Goal: Task Accomplishment & Management: Manage account settings

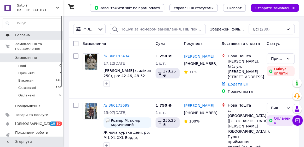
click at [27, 33] on span "Головна" at bounding box center [22, 35] width 15 height 5
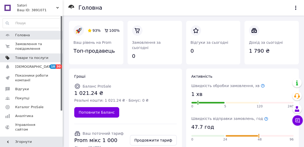
click at [28, 60] on span "Товари та послуги" at bounding box center [31, 58] width 33 height 5
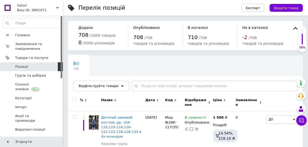
click at [25, 68] on span "Позиції" at bounding box center [21, 66] width 13 height 5
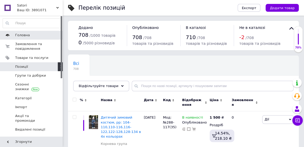
click at [40, 36] on span "Головна" at bounding box center [31, 35] width 33 height 5
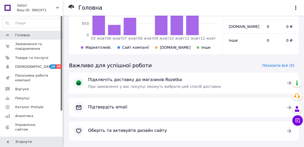
scroll to position [263, 0]
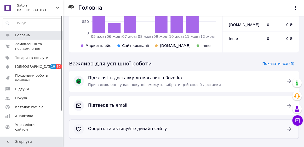
click at [290, 127] on icon at bounding box center [289, 129] width 4 height 4
click at [43, 65] on span "[DEMOGRAPHIC_DATA]" at bounding box center [31, 66] width 33 height 5
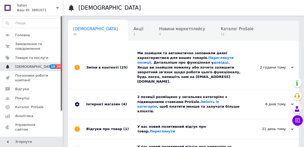
scroll to position [0, 3]
click at [218, 33] on span "12" at bounding box center [234, 34] width 33 height 4
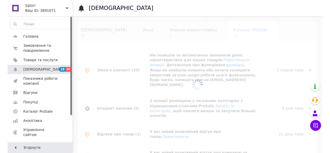
scroll to position [0, 28]
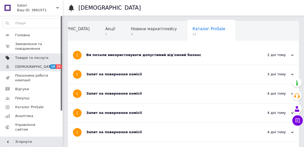
click at [26, 59] on span "Товари та послуги" at bounding box center [31, 58] width 33 height 5
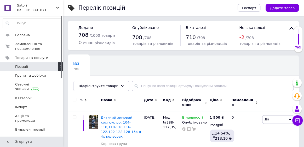
click at [148, 101] on span "Дата" at bounding box center [149, 100] width 10 height 5
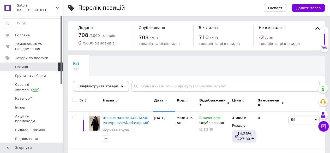
click at [161, 101] on span "Дата" at bounding box center [159, 100] width 10 height 5
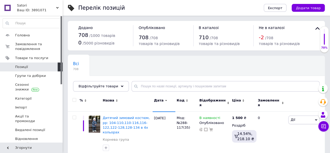
click at [161, 101] on span "Дата" at bounding box center [159, 100] width 10 height 5
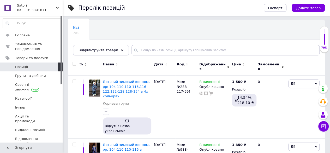
scroll to position [52, 0]
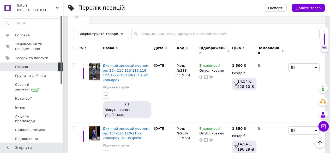
click at [160, 47] on span "Дата" at bounding box center [159, 48] width 10 height 5
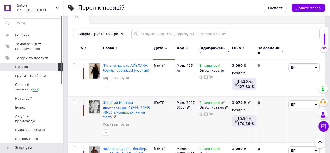
click at [307, 103] on span "Дії" at bounding box center [304, 104] width 31 height 8
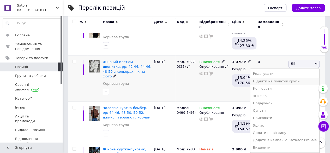
scroll to position [104, 0]
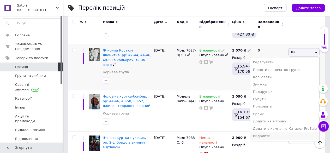
click at [279, 134] on li "Видалити" at bounding box center [284, 135] width 69 height 7
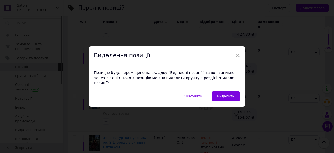
click at [230, 94] on span "Видалити" at bounding box center [225, 96] width 17 height 4
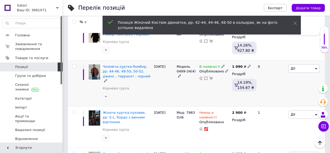
scroll to position [78, 0]
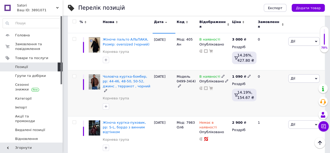
click at [307, 77] on icon at bounding box center [316, 78] width 2 height 2
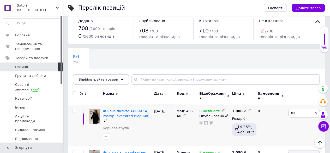
scroll to position [0, 0]
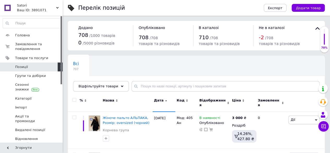
click at [165, 100] on use at bounding box center [166, 100] width 2 height 1
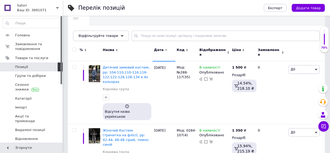
scroll to position [52, 0]
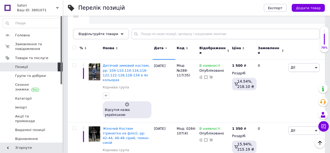
click at [165, 50] on div "Дата" at bounding box center [164, 48] width 20 height 5
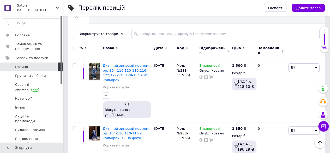
click at [165, 48] on icon at bounding box center [166, 48] width 2 height 2
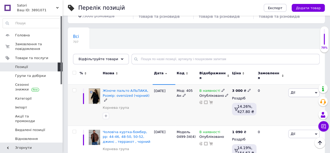
scroll to position [26, 0]
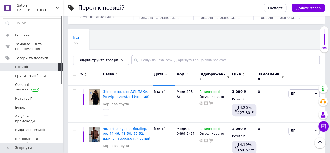
click at [165, 74] on icon at bounding box center [166, 74] width 2 height 2
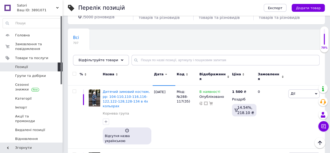
click at [121, 61] on icon at bounding box center [122, 60] width 3 height 3
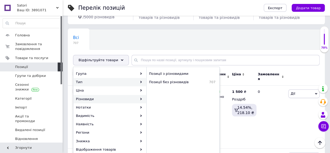
scroll to position [26, 0]
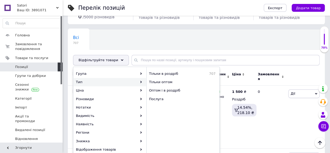
click at [121, 60] on icon at bounding box center [122, 60] width 3 height 3
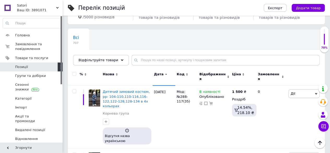
click at [165, 74] on icon at bounding box center [166, 74] width 2 height 2
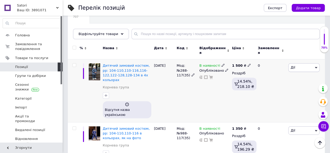
click at [132, 102] on div "Відсутня назва українською" at bounding box center [126, 110] width 45 height 16
click at [123, 108] on span "Відсутня назва українською" at bounding box center [117, 112] width 25 height 8
click at [126, 102] on icon at bounding box center [127, 104] width 4 height 4
click at [165, 48] on icon at bounding box center [166, 48] width 2 height 2
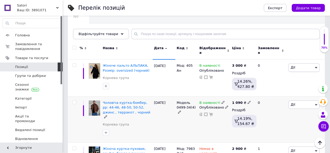
click at [307, 103] on span "Дії" at bounding box center [304, 104] width 31 height 8
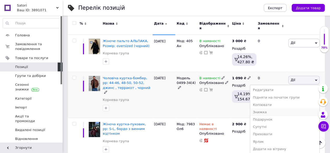
scroll to position [104, 0]
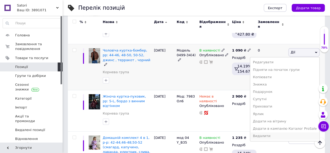
click at [271, 133] on li "Видалити" at bounding box center [284, 135] width 69 height 7
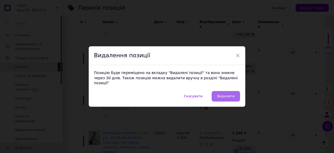
click at [221, 94] on span "Видалити" at bounding box center [225, 96] width 17 height 4
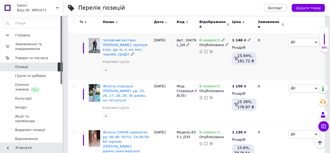
scroll to position [313, 0]
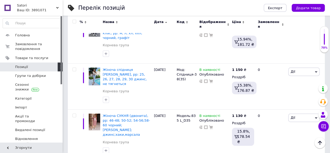
click at [161, 22] on span "Дата" at bounding box center [159, 22] width 10 height 5
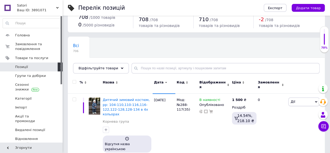
scroll to position [26, 0]
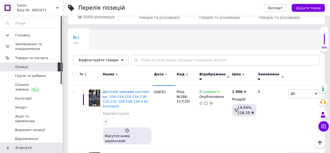
click at [163, 74] on div "Дата" at bounding box center [164, 74] width 20 height 5
click at [165, 74] on icon at bounding box center [166, 74] width 2 height 2
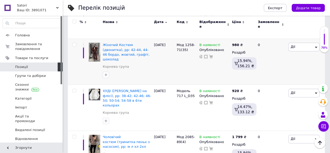
scroll to position [287, 0]
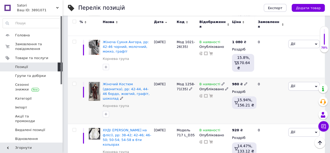
click at [307, 85] on icon at bounding box center [316, 86] width 2 height 2
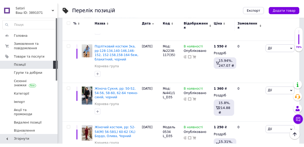
scroll to position [716, 0]
